Goal: Transaction & Acquisition: Purchase product/service

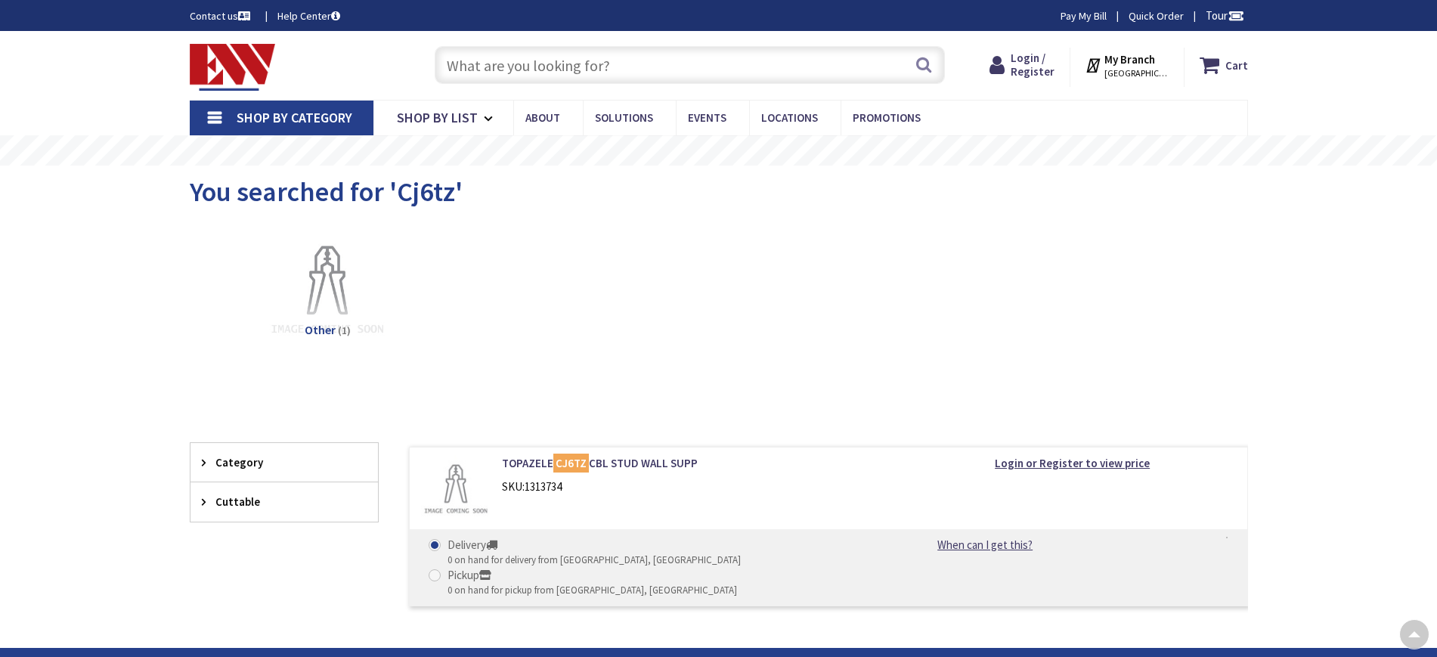
scroll to position [217, 0]
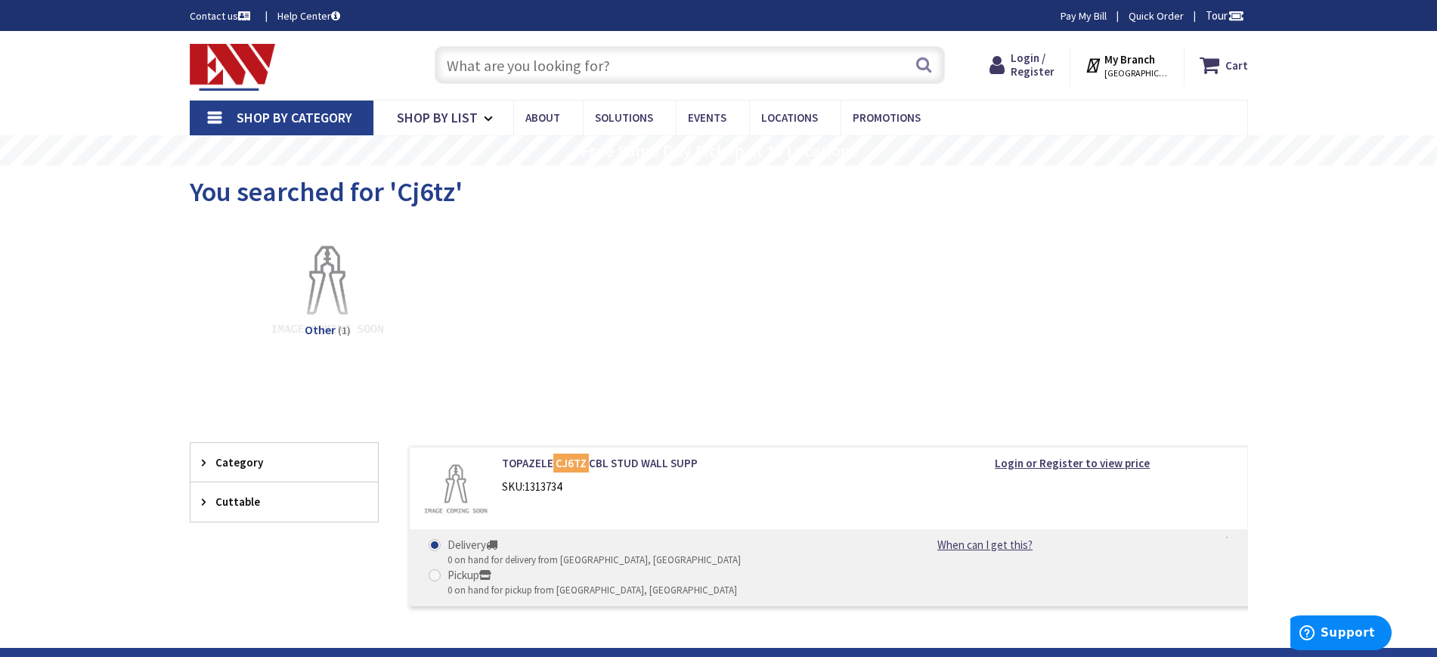
scroll to position [0, 0]
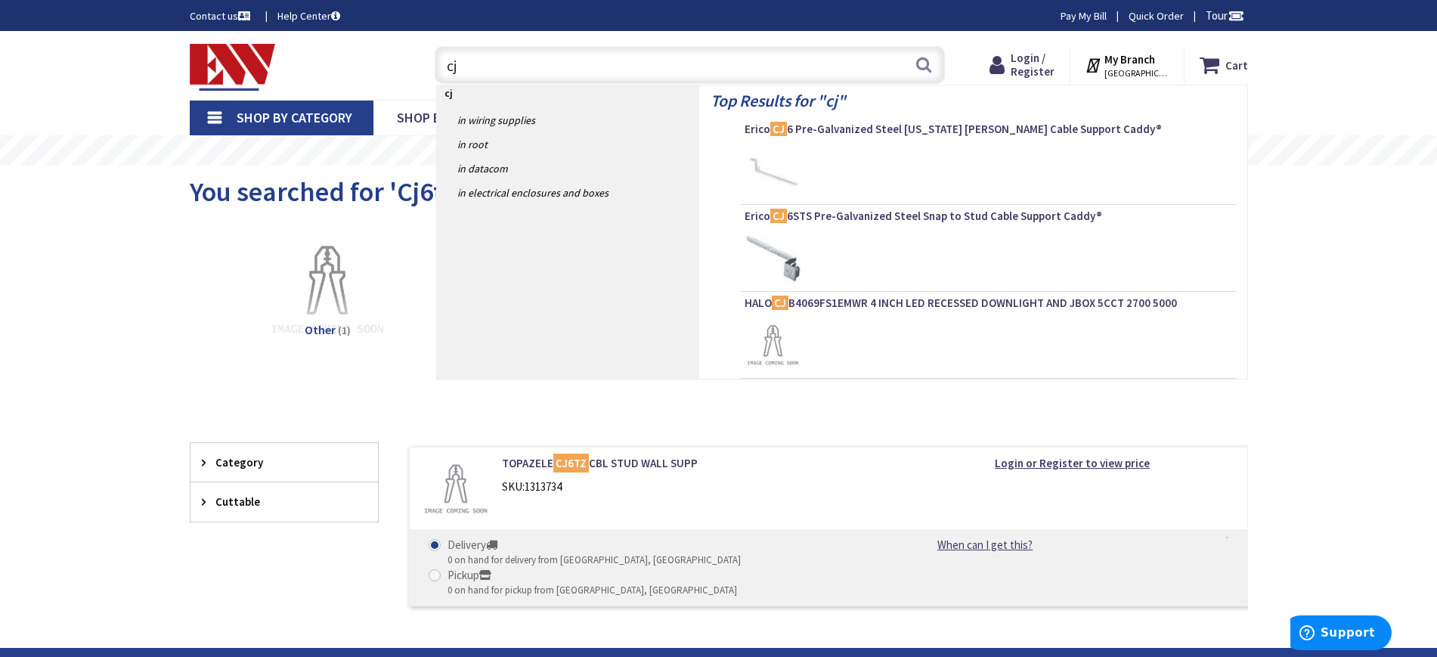
type input "cj6"
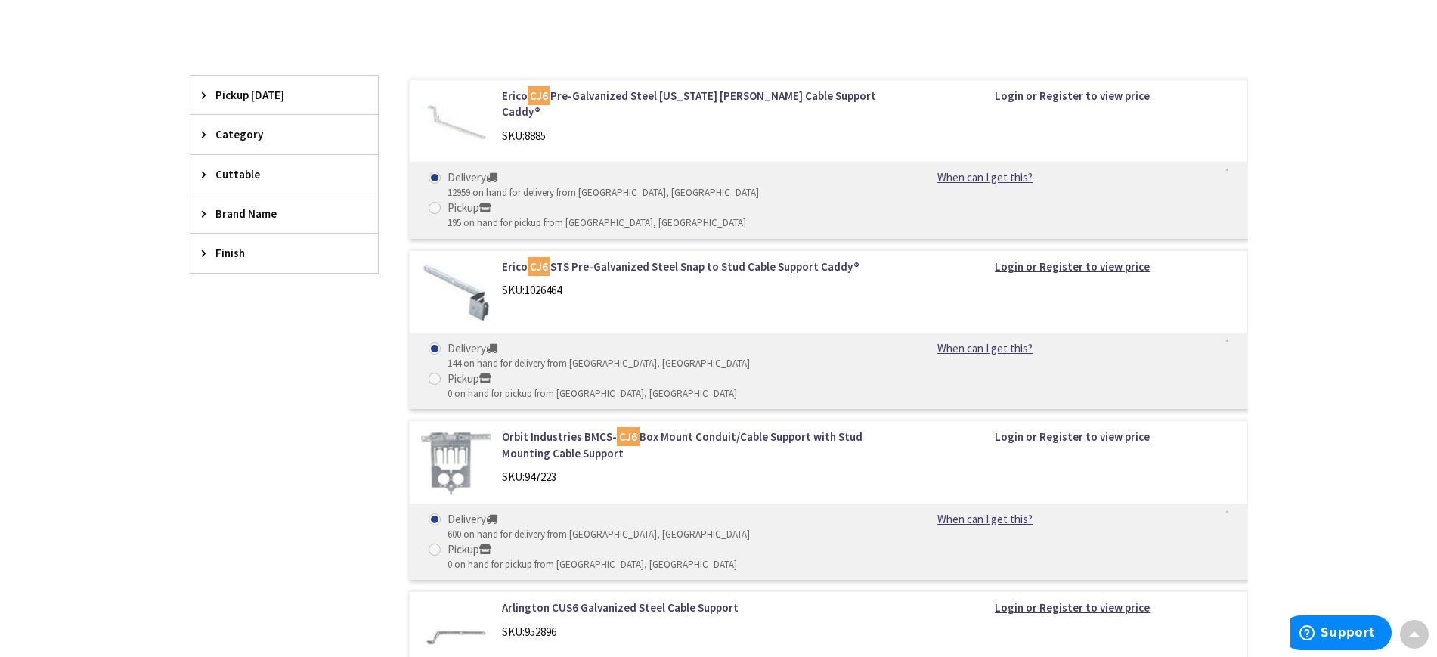
scroll to position [566, 0]
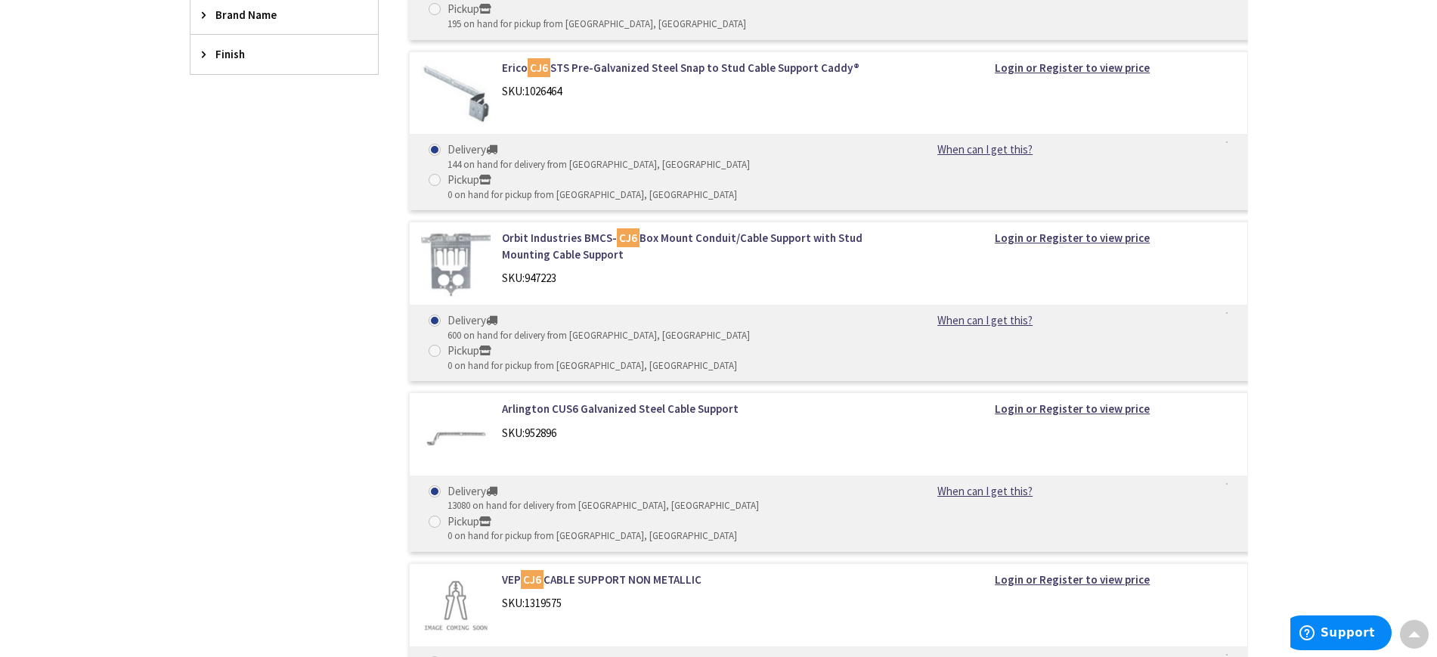
click at [511, 158] on div "144 on hand for delivery from Middletown, CT" at bounding box center [599, 165] width 302 height 14
click at [442, 144] on input "Delivery 144 on hand for delivery from Middletown, CT" at bounding box center [437, 149] width 10 height 10
click at [1309, 444] on div "Skip to Content Toggle Nav Search Cart My Cart Close" at bounding box center [718, 630] width 1437 height 2330
